Goal: Information Seeking & Learning: Find specific fact

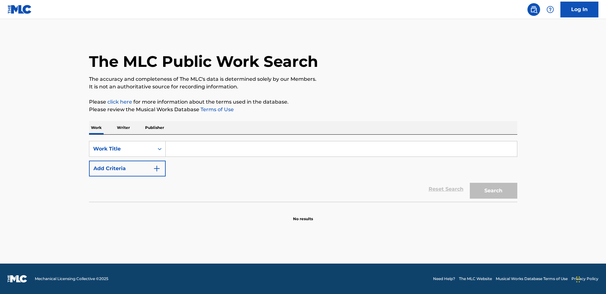
click at [350, 143] on input "Search Form" at bounding box center [341, 148] width 351 height 15
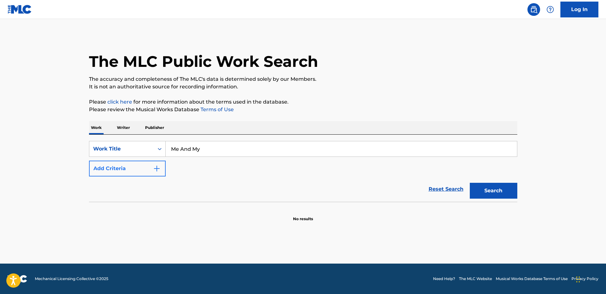
type input "Me And My"
click at [157, 168] on img "Search Form" at bounding box center [157, 169] width 8 height 8
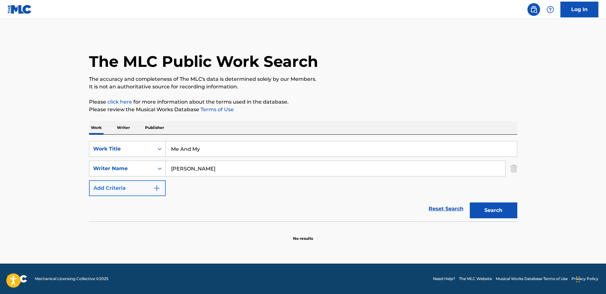
click at [470, 202] on button "Search" at bounding box center [494, 210] width 48 height 16
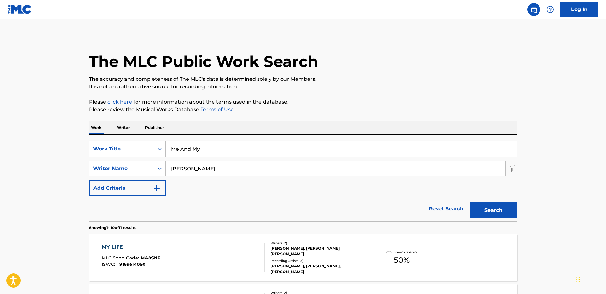
click at [212, 166] on input "[PERSON_NAME]" at bounding box center [336, 168] width 340 height 15
drag, startPoint x: 215, startPoint y: 166, endPoint x: 192, endPoint y: 164, distance: 23.8
click at [192, 164] on input "[PERSON_NAME]" at bounding box center [336, 168] width 340 height 15
click at [470, 202] on button "Search" at bounding box center [494, 210] width 48 height 16
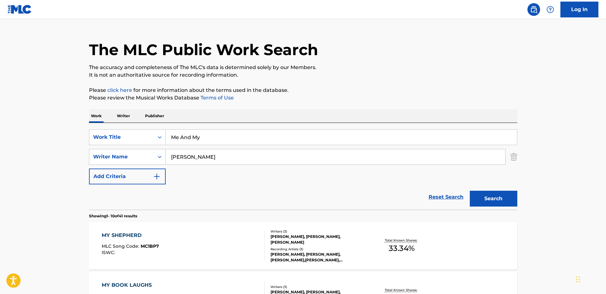
scroll to position [40, 0]
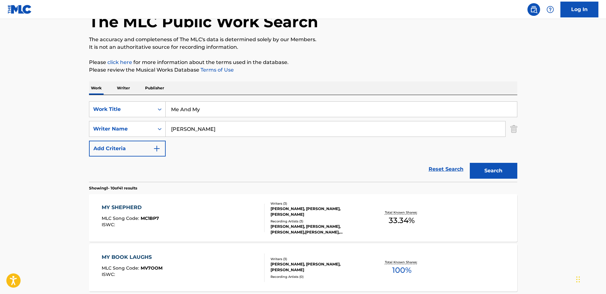
drag, startPoint x: 222, startPoint y: 132, endPoint x: 189, endPoint y: 129, distance: 33.1
click at [189, 129] on input "[PERSON_NAME]" at bounding box center [336, 128] width 340 height 15
type input "[PERSON_NAME] [PERSON_NAME]"
click at [470, 163] on button "Search" at bounding box center [494, 171] width 48 height 16
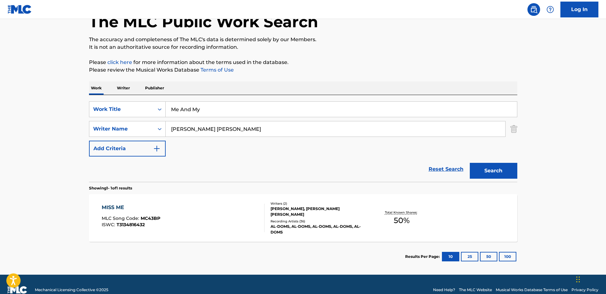
click at [247, 213] on div "MISS ME MLC Song Code : MC43BP ISWC : T3134816432" at bounding box center [183, 218] width 163 height 29
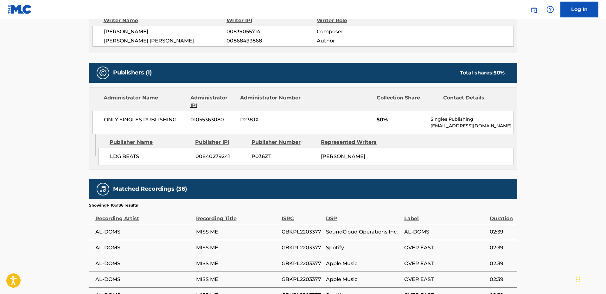
scroll to position [158, 0]
